Goal: Task Accomplishment & Management: Manage account settings

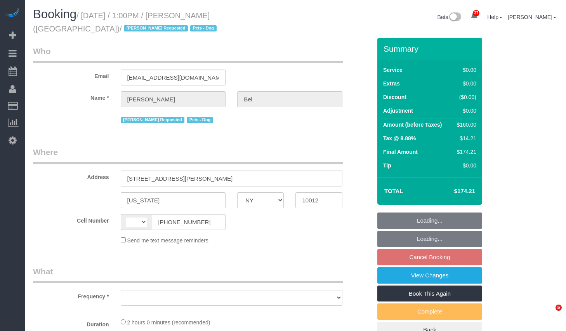
select select "NY"
select select "string:US"
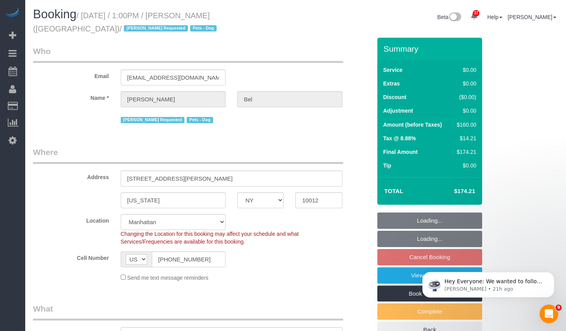
select select "object:985"
select select "number:89"
select select "number:90"
select select "number:13"
select select "number:5"
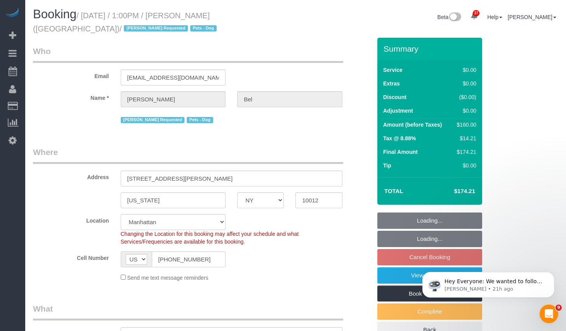
select select "spot6"
select select "string:stripe-pm_1Rb2oT4VGloSiKo74GacIAE4"
select select "1"
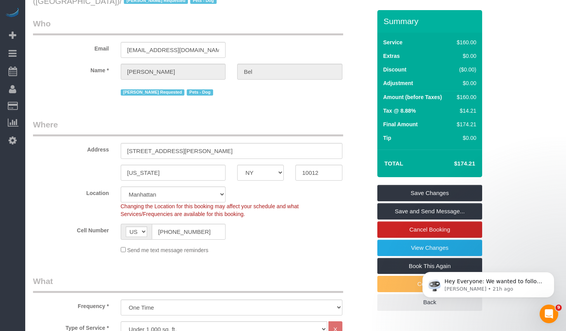
scroll to position [33, 0]
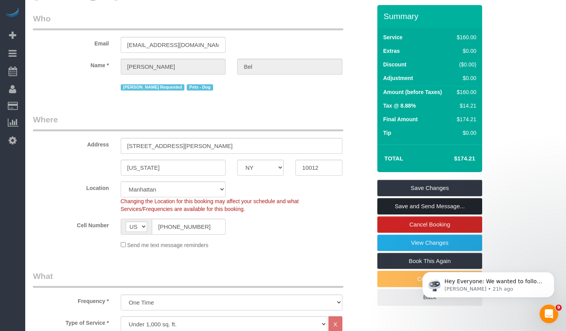
click at [434, 203] on link "Save and Send Message..." at bounding box center [430, 206] width 105 height 16
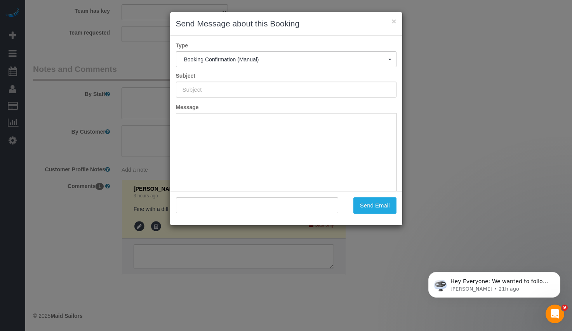
scroll to position [57, 0]
type input "Cleaning Confirmed for 10/10/2025 at 1:00pm"
type input ""Nick Bel" <n.bel@berkeley.edu>"
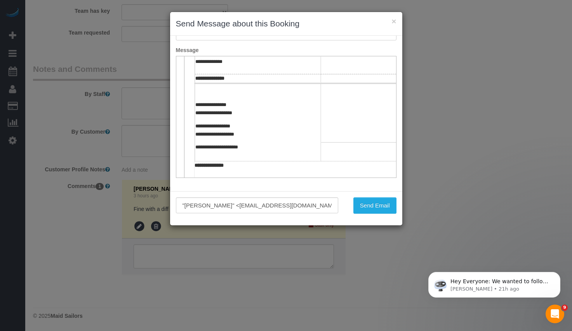
scroll to position [267, 0]
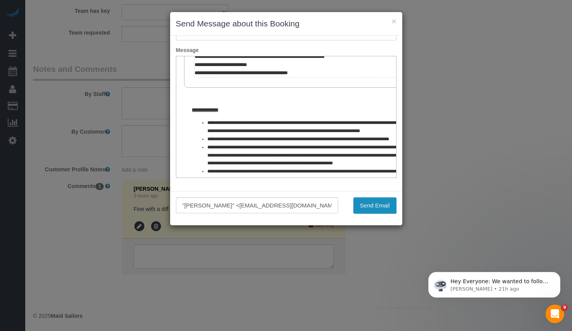
click at [376, 211] on button "Send Email" at bounding box center [375, 205] width 43 height 16
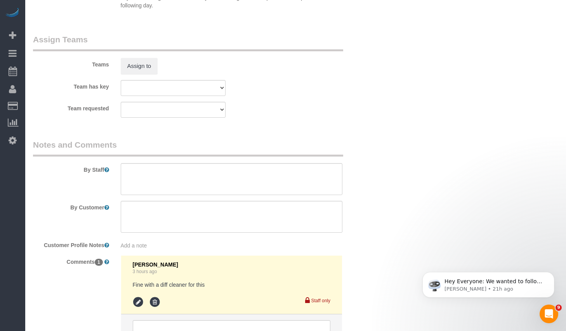
scroll to position [1116, 0]
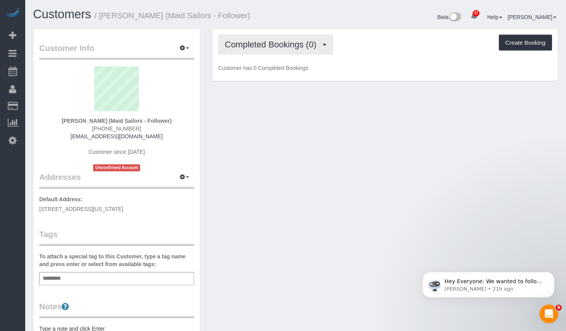
click at [276, 44] on span "Completed Bookings (0)" at bounding box center [273, 45] width 96 height 10
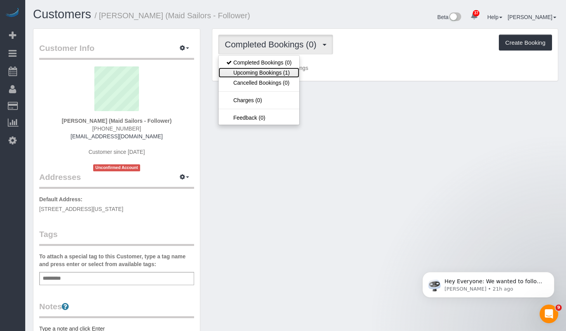
click at [266, 71] on link "Upcoming Bookings (1)" at bounding box center [259, 73] width 81 height 10
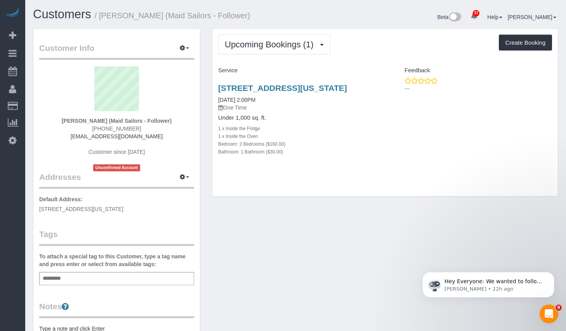
drag, startPoint x: 174, startPoint y: 209, endPoint x: 37, endPoint y: 209, distance: 137.1
click at [37, 209] on div "Customer Info Edit Contact Info Send Message Email Preferences Special Sales Ta…" at bounding box center [116, 285] width 167 height 512
copy span "250 East 63rd Street, Apt. 1110, New York, NY 10065"
click at [131, 276] on div "Add a tag" at bounding box center [116, 278] width 155 height 13
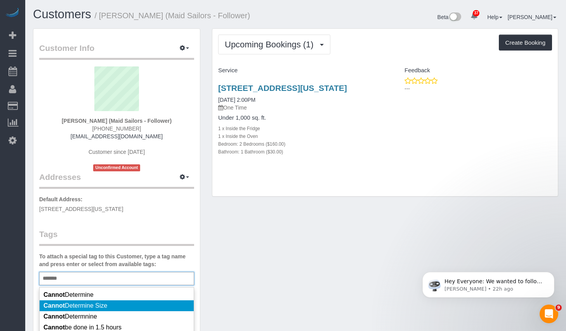
type input "******"
click at [72, 308] on span "Cannot Determine Size" at bounding box center [76, 305] width 64 height 7
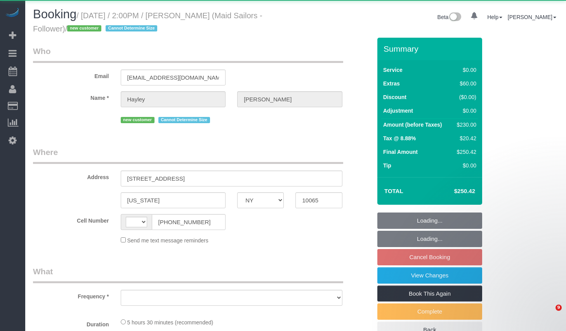
select select "NY"
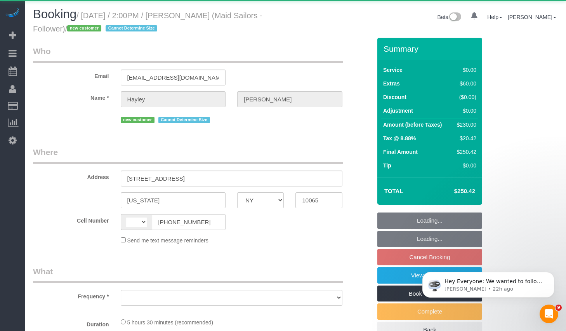
select select "string:US"
select select "object:813"
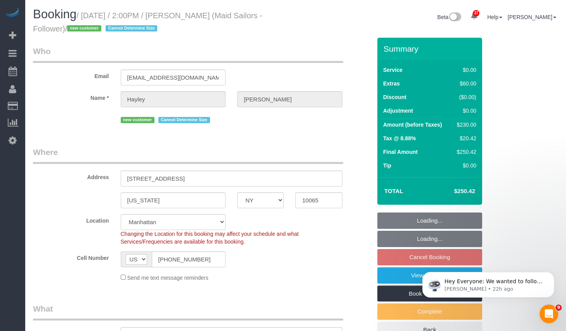
select select "2"
select select "object:922"
select select "spot7"
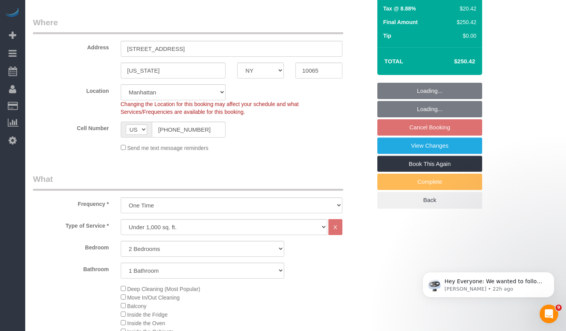
select select "number:89"
select select "number:90"
select select "number:15"
select select "number:5"
select select "string:stripe-pm_1SFyuF4VGloSiKo7ErDI01Io"
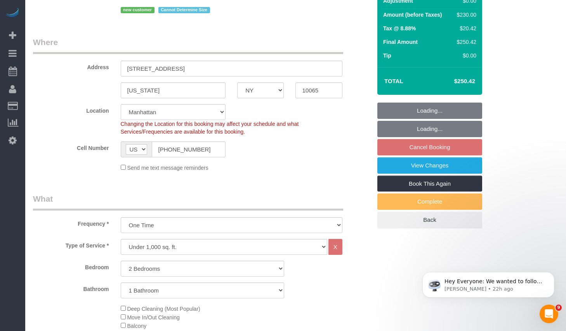
scroll to position [94, 0]
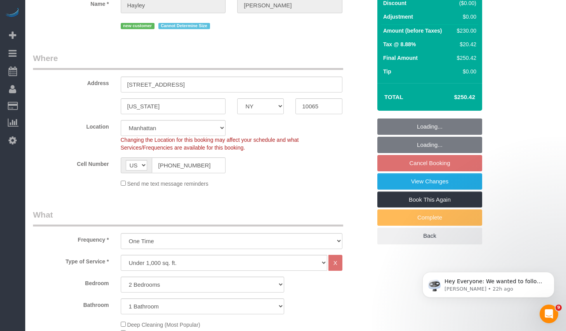
select select "2"
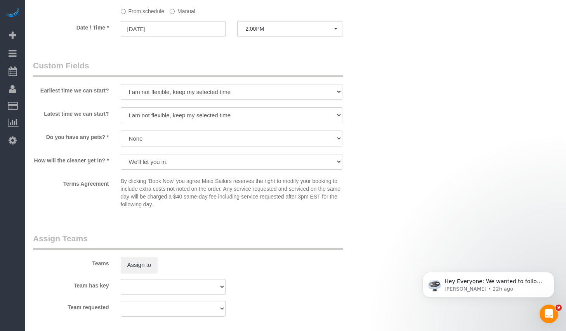
scroll to position [888, 0]
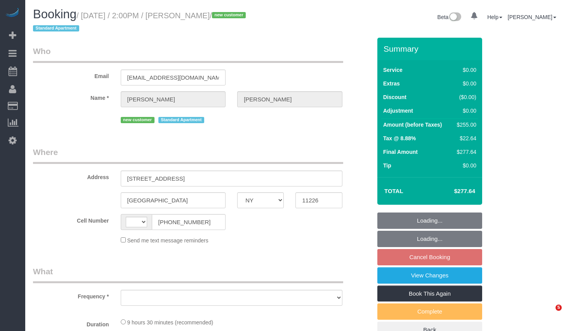
select select "NY"
select select "number:89"
select select "number:75"
select select "number:15"
select select "number:5"
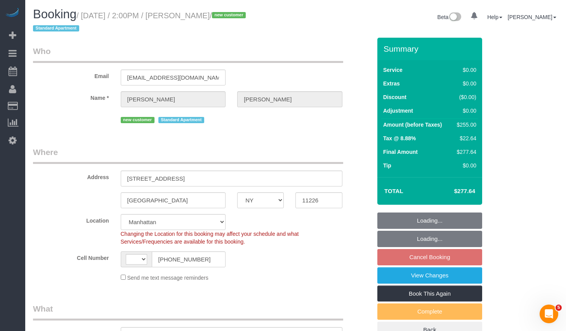
select select "string:stripe-pm_1SFluZ4VGloSiKo7gPcvtbat"
select select "string:[GEOGRAPHIC_DATA]"
select select "object:960"
select select "spot7"
select select "object:1072"
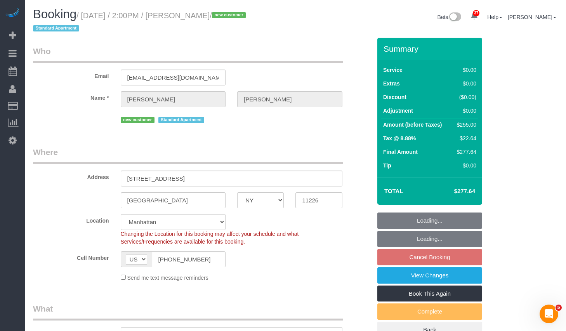
select select "3"
select select "2"
select select "3"
select select "2"
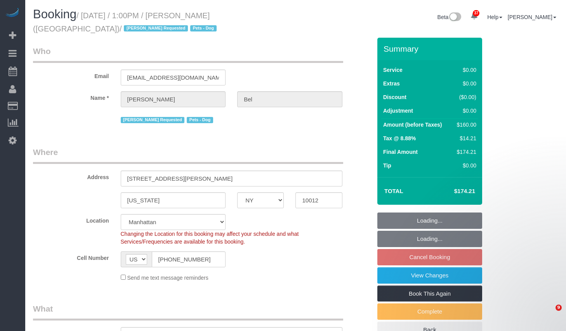
select select "NY"
select select "number:89"
select select "number:90"
select select "number:13"
select select "number:5"
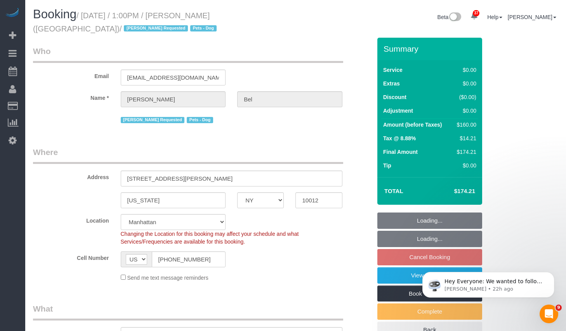
select select "object:1093"
select select "1"
select select "spot6"
select select "1"
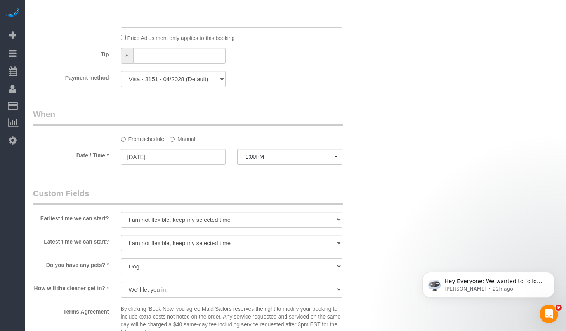
scroll to position [851, 0]
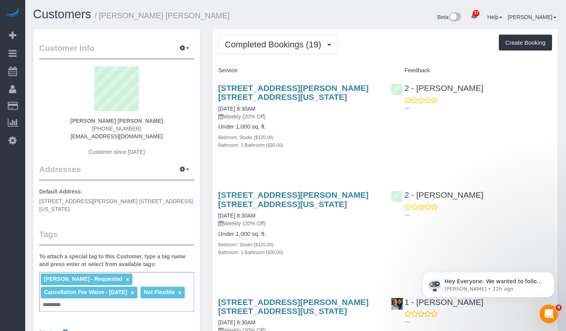
drag, startPoint x: 140, startPoint y: 129, endPoint x: 89, endPoint y: 130, distance: 50.9
click at [89, 130] on div "Campbell Chambers (917) 862-6061 cichambers92@gmail.com Customer since 2024" at bounding box center [116, 114] width 155 height 97
copy span "[PHONE_NUMBER]"
click at [309, 40] on span "Completed Bookings (19)" at bounding box center [275, 45] width 100 height 10
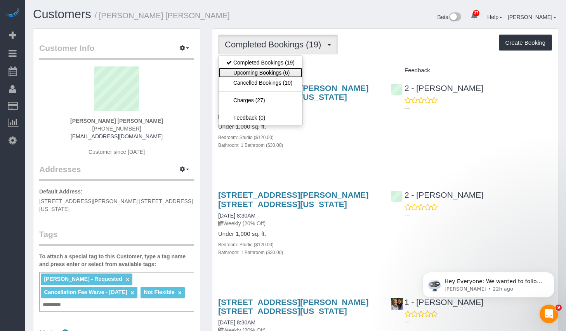
click at [279, 71] on link "Upcoming Bookings (6)" at bounding box center [261, 73] width 84 height 10
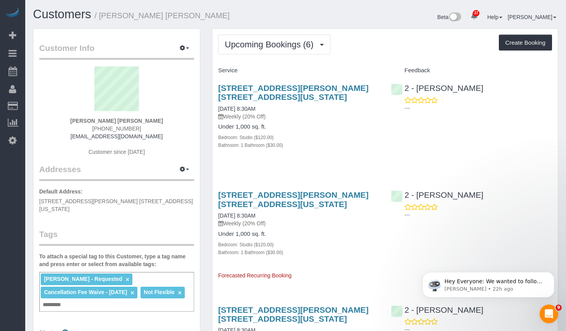
click at [273, 94] on h3 "1 Christopher Street, Apt. 11g, New York, NY 10014" at bounding box center [298, 93] width 161 height 18
click at [271, 81] on div "1 Christopher Street, Apt. 11g, New York, NY 10014 10/09/2025 8:30AM Weekly (20…" at bounding box center [298, 120] width 173 height 87
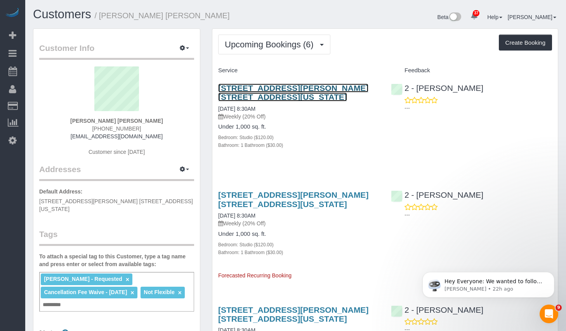
click at [270, 87] on link "1 Christopher Street, Apt. 11g, New York, NY 10014" at bounding box center [293, 93] width 150 height 18
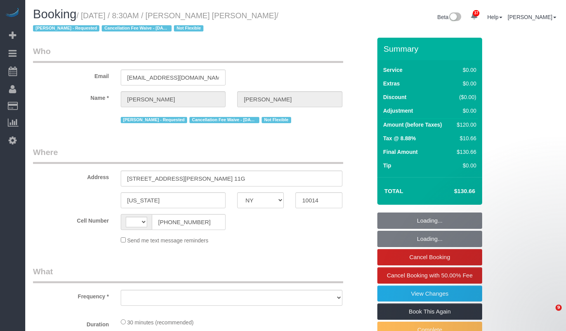
select select "NY"
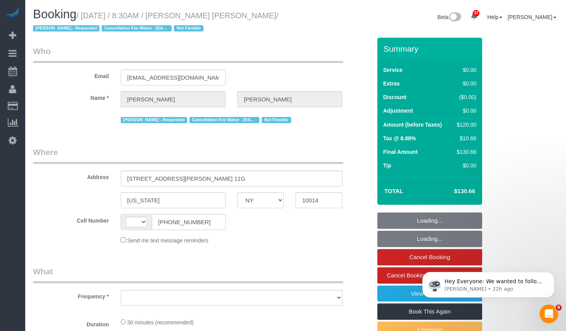
select select "string:[GEOGRAPHIC_DATA]"
select select "string:stripe-pm_1QbW8S4VGloSiKo7zvzoUnkT"
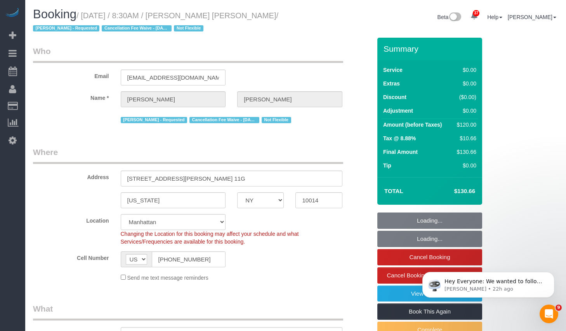
select select "object:932"
select select "number:89"
select select "number:90"
select select "number:15"
select select "number:6"
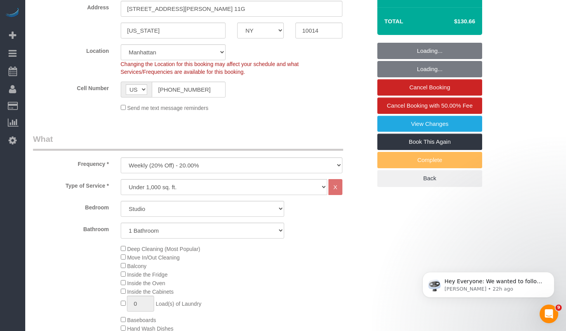
select select "object:1131"
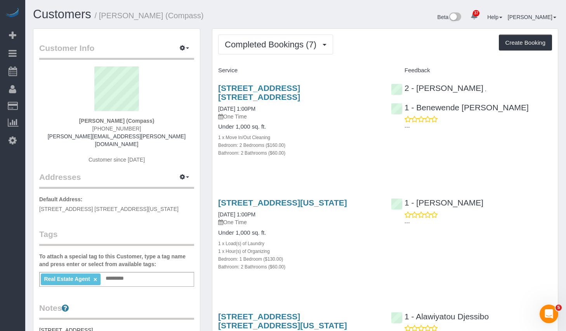
click at [136, 275] on div "Real Estate Agent × Add a tag" at bounding box center [116, 279] width 155 height 15
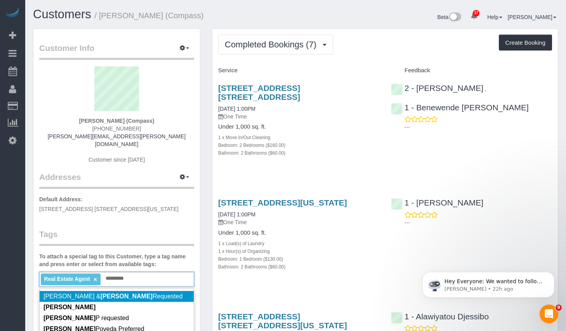
scroll to position [59, 0]
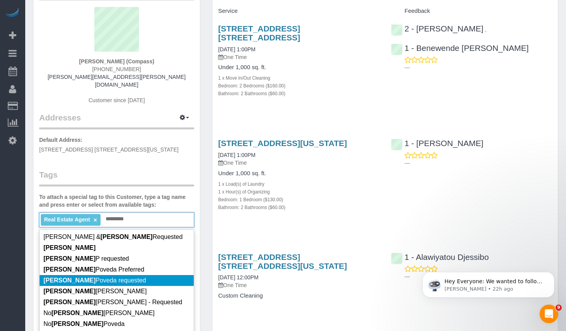
type input "*********"
click at [109, 277] on span "[PERSON_NAME] requested" at bounding box center [95, 280] width 103 height 7
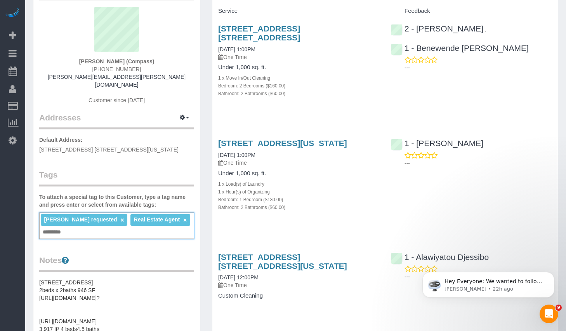
scroll to position [0, 0]
